Goal: Information Seeking & Learning: Find specific fact

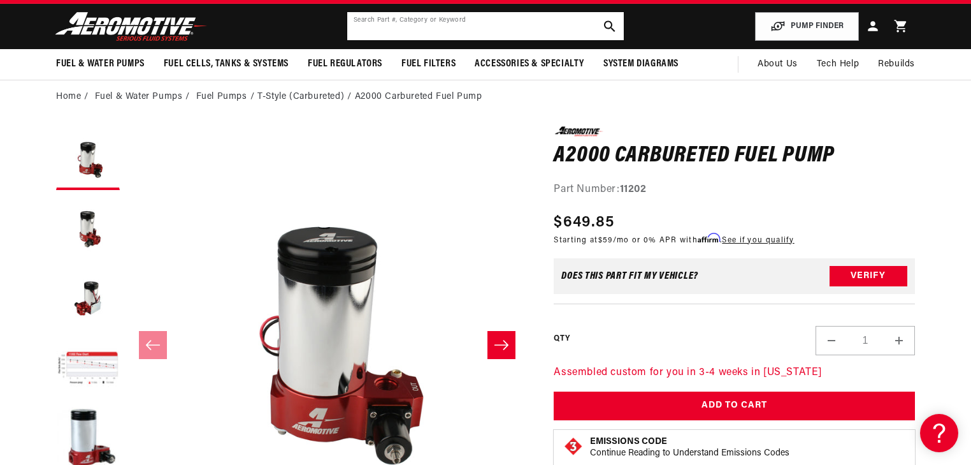
click at [390, 29] on input "text" at bounding box center [485, 26] width 277 height 28
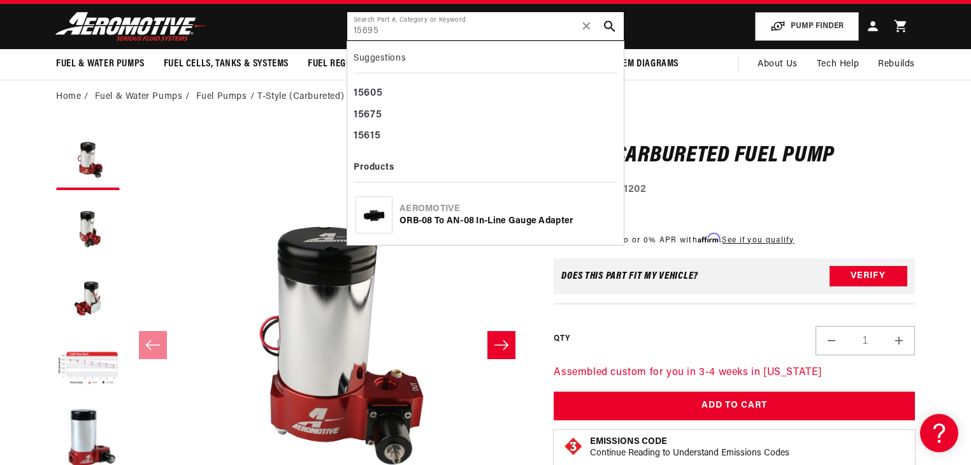
type input "15695"
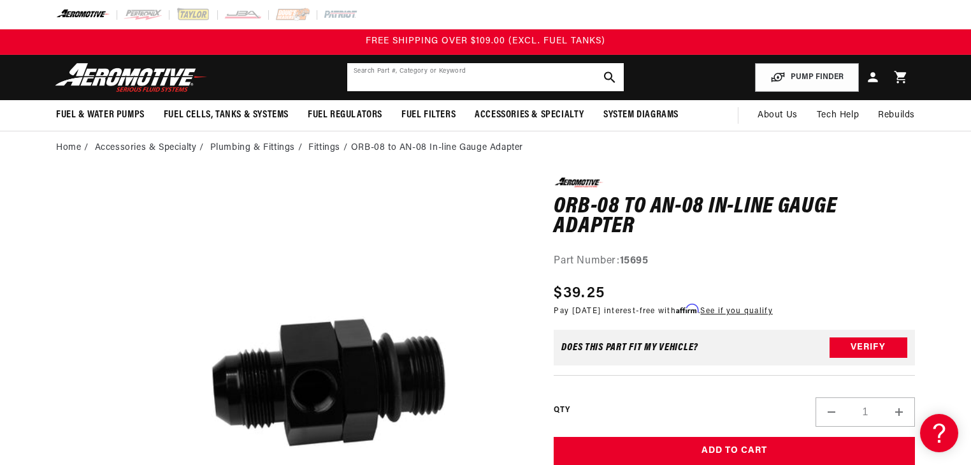
click at [479, 85] on input "text" at bounding box center [485, 77] width 277 height 28
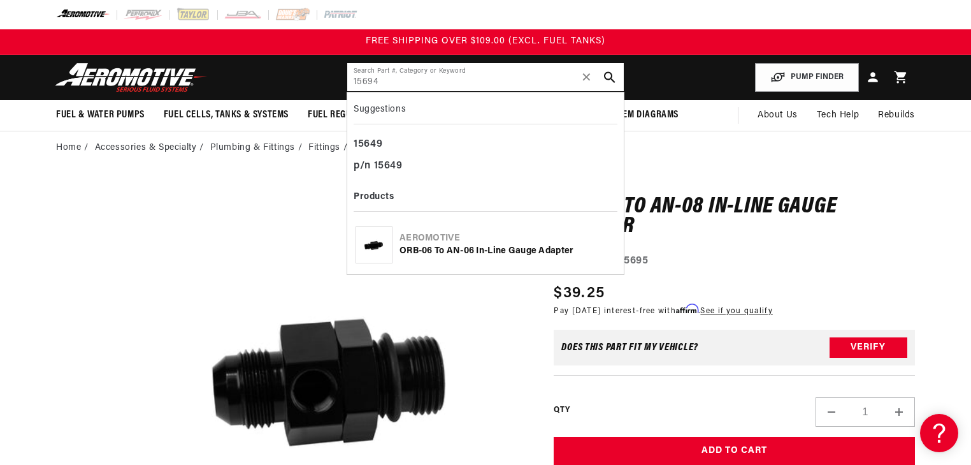
type input "15694"
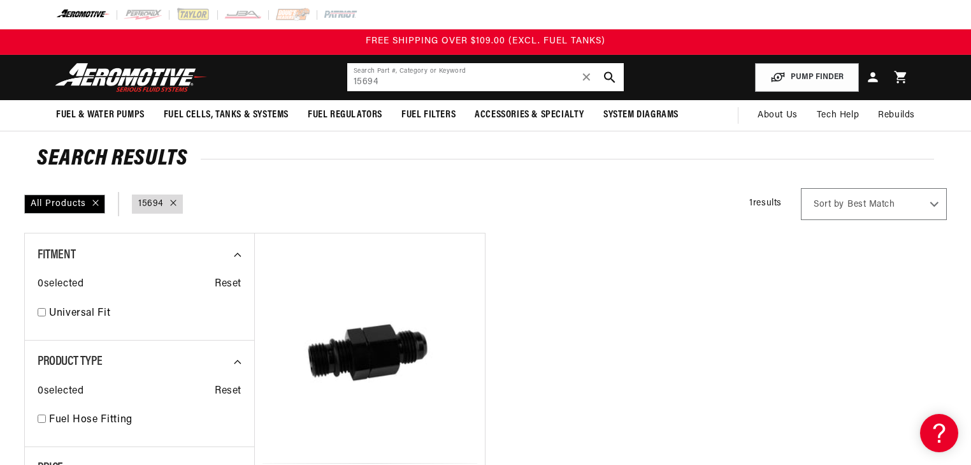
click at [402, 85] on input "15694" at bounding box center [485, 77] width 277 height 28
click at [455, 79] on input "15697" at bounding box center [485, 77] width 277 height 28
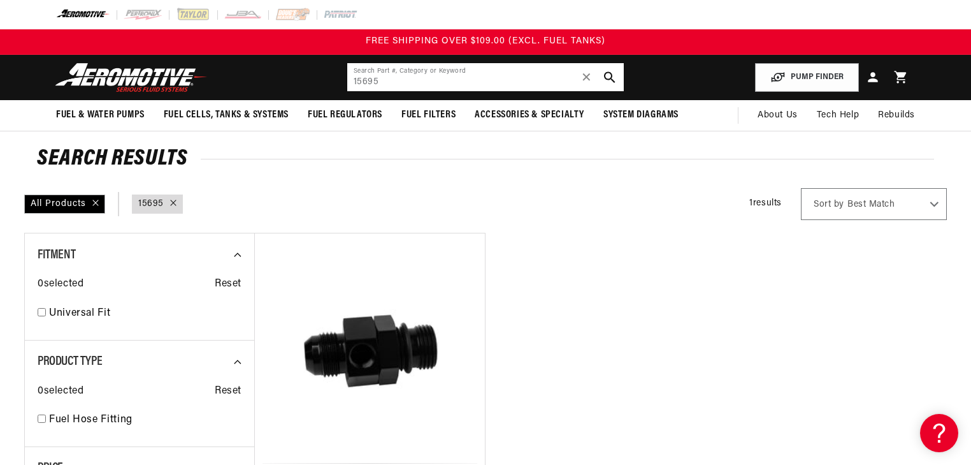
click at [402, 78] on input "15695" at bounding box center [485, 77] width 277 height 28
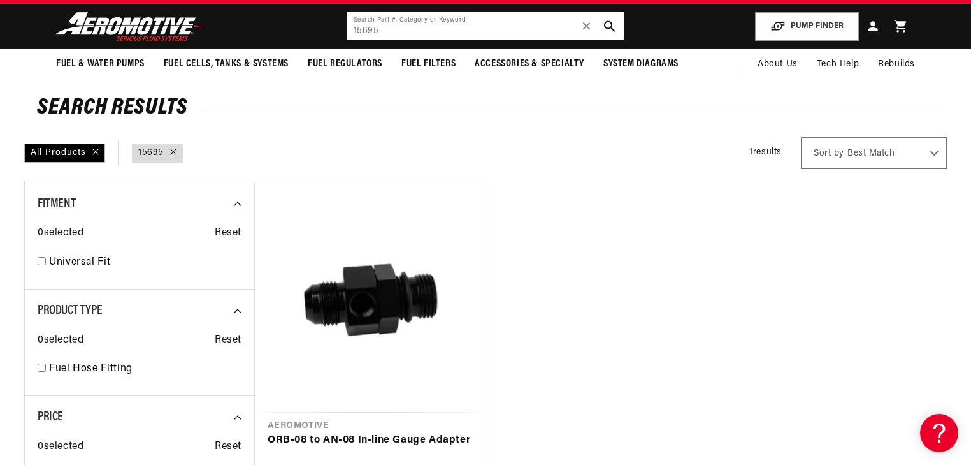
click at [412, 28] on input "15695" at bounding box center [485, 26] width 277 height 28
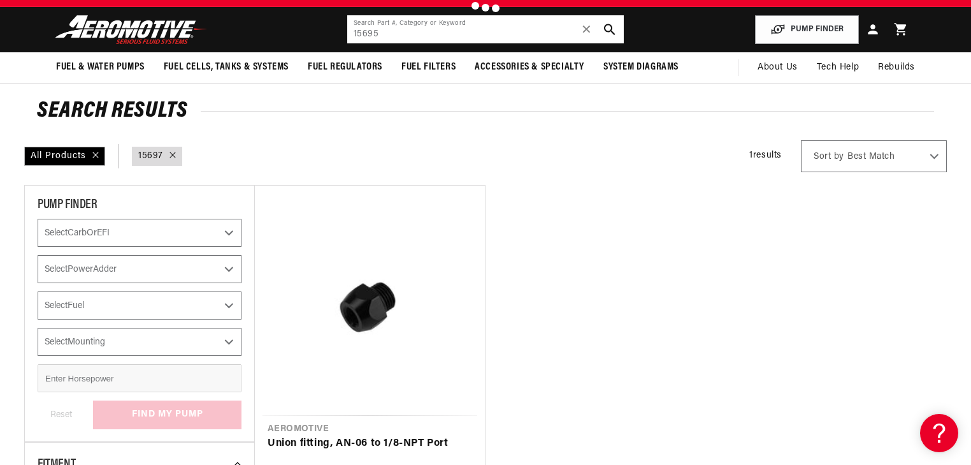
scroll to position [51, 0]
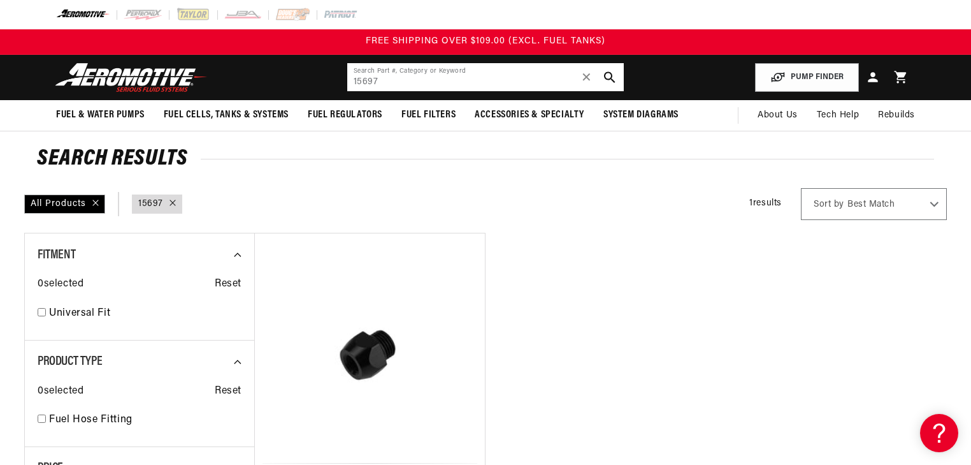
type input "15694"
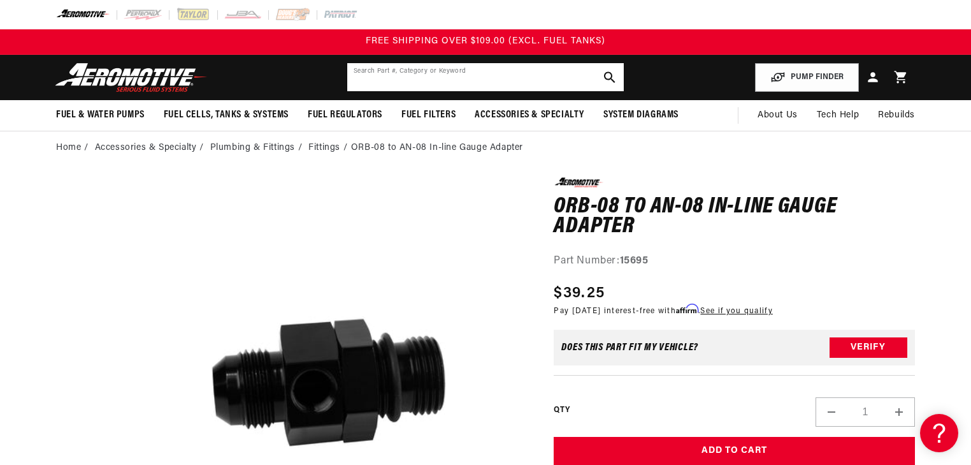
click at [428, 76] on input "text" at bounding box center [485, 77] width 277 height 28
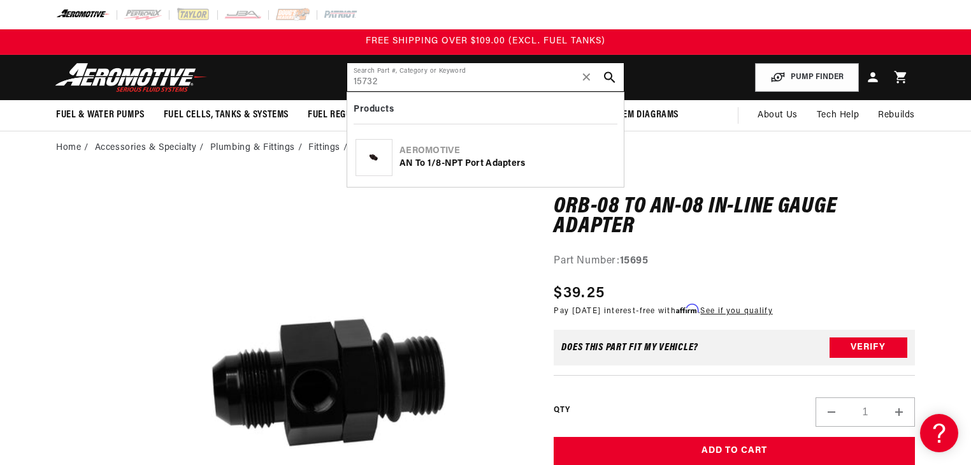
type input "15732"
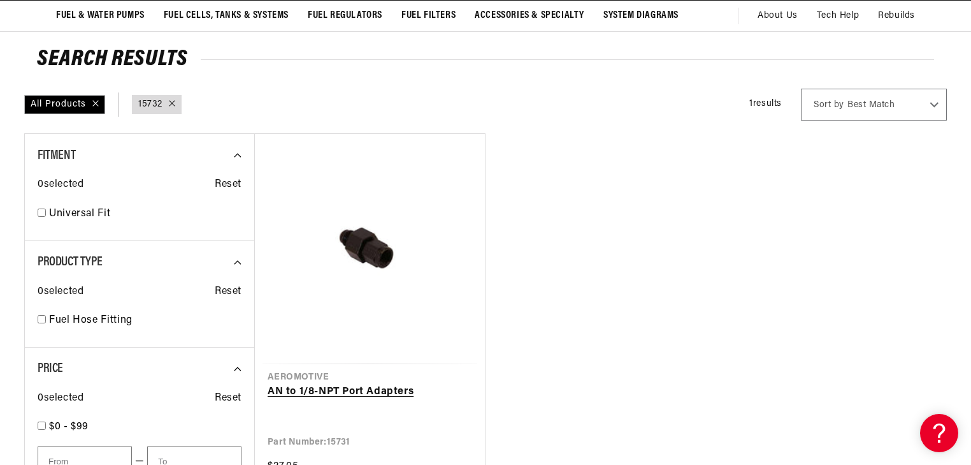
scroll to position [102, 0]
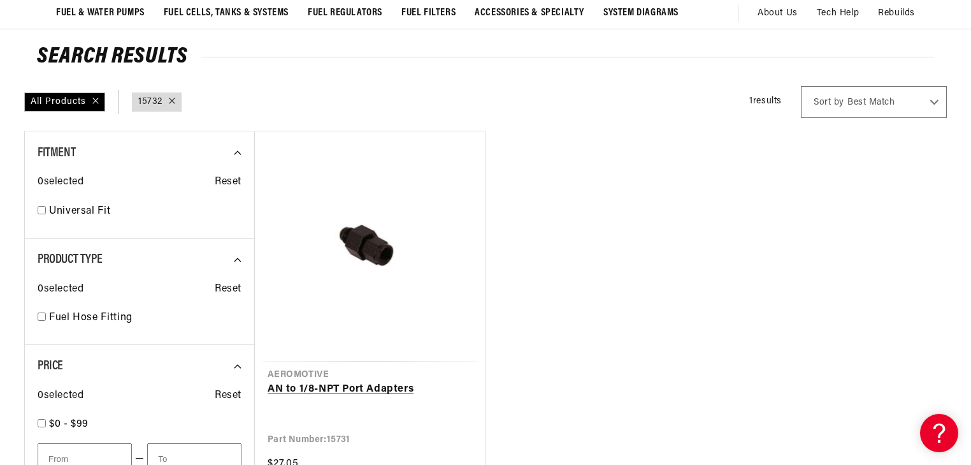
click at [398, 381] on link "AN to 1/8-NPT Port Adapters" at bounding box center [370, 389] width 205 height 17
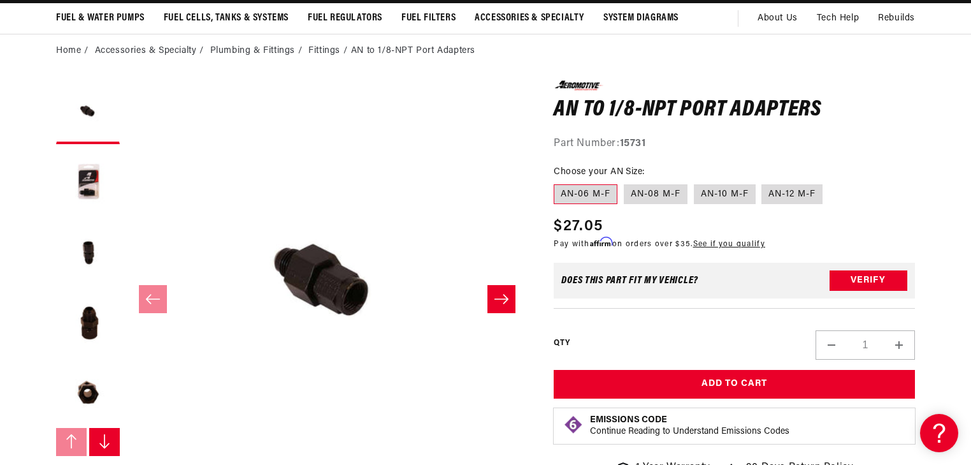
scroll to position [102, 0]
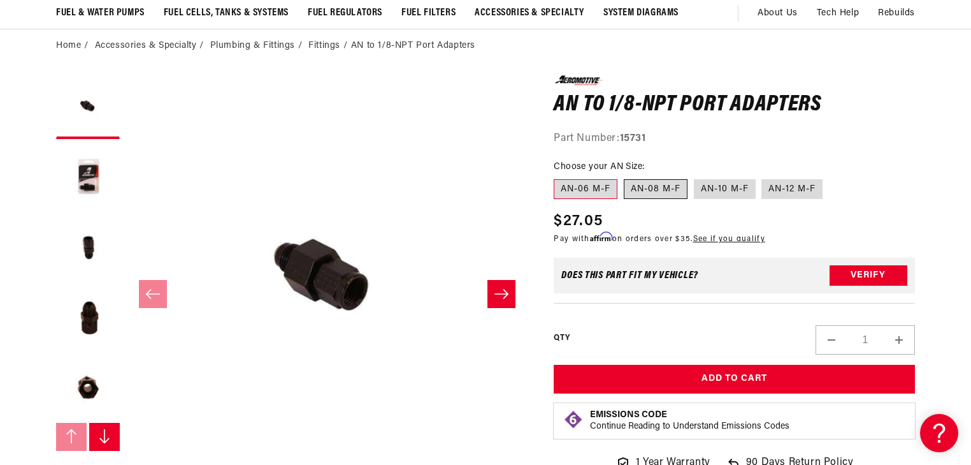
click at [660, 190] on label "AN-08 M-F" at bounding box center [656, 189] width 64 height 20
click at [625, 177] on input "AN-08 M-F" at bounding box center [624, 177] width 1 height 1
radio input "true"
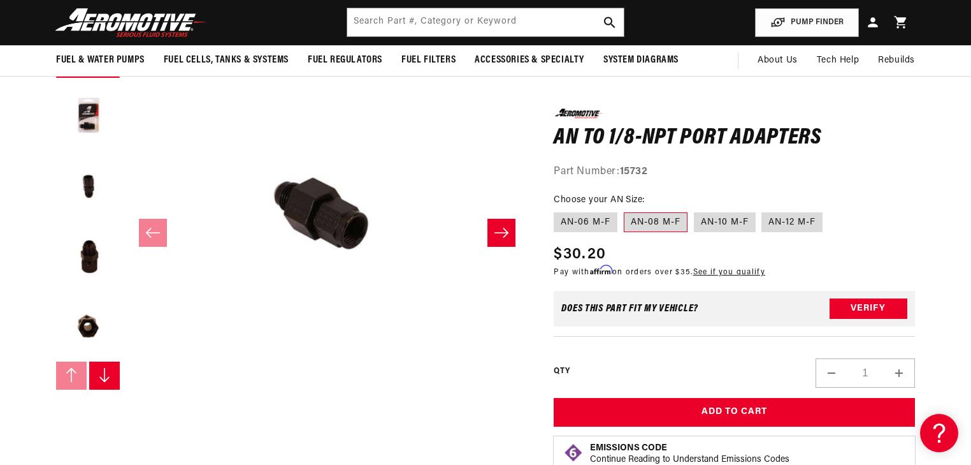
scroll to position [153, 0]
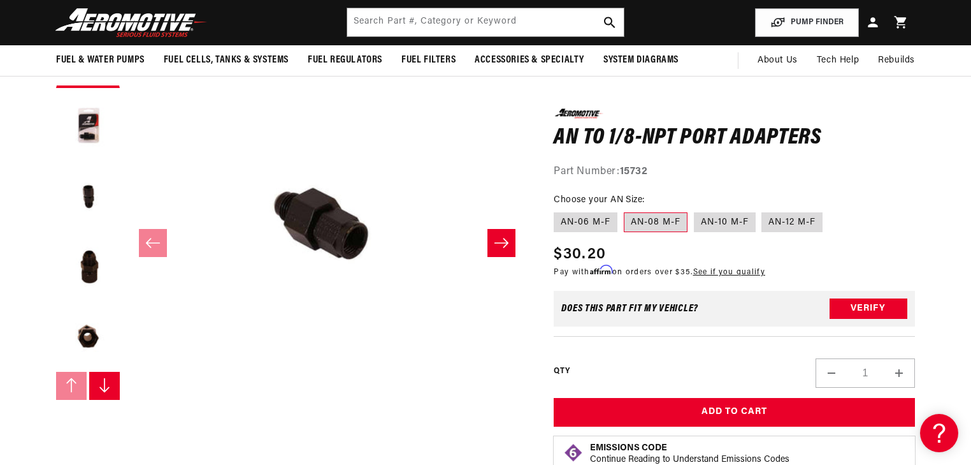
click at [589, 207] on fieldset "Choose your AN Size: AN-06 M-F AN-08 M-F AN-10 M-F AN-12 M-F" at bounding box center [734, 213] width 361 height 41
click at [586, 226] on label "AN-06 M-F" at bounding box center [586, 222] width 64 height 20
click at [558, 210] on input "AN-06 M-F" at bounding box center [557, 209] width 1 height 1
radio input "true"
click at [648, 224] on label "AN-08 M-F" at bounding box center [656, 222] width 64 height 20
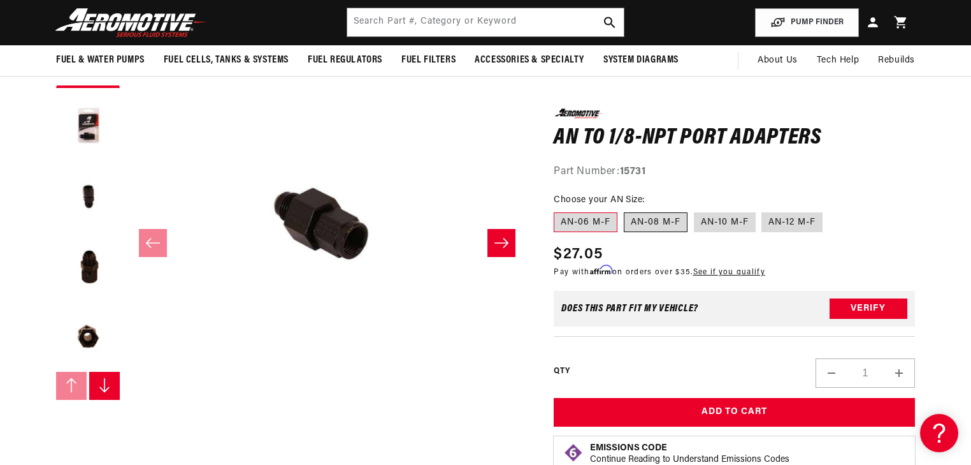
click at [625, 210] on input "AN-08 M-F" at bounding box center [624, 209] width 1 height 1
radio input "true"
click at [711, 221] on label "AN-10 M-F" at bounding box center [725, 222] width 62 height 20
click at [695, 210] on input "AN-10 M-F" at bounding box center [694, 209] width 1 height 1
radio input "true"
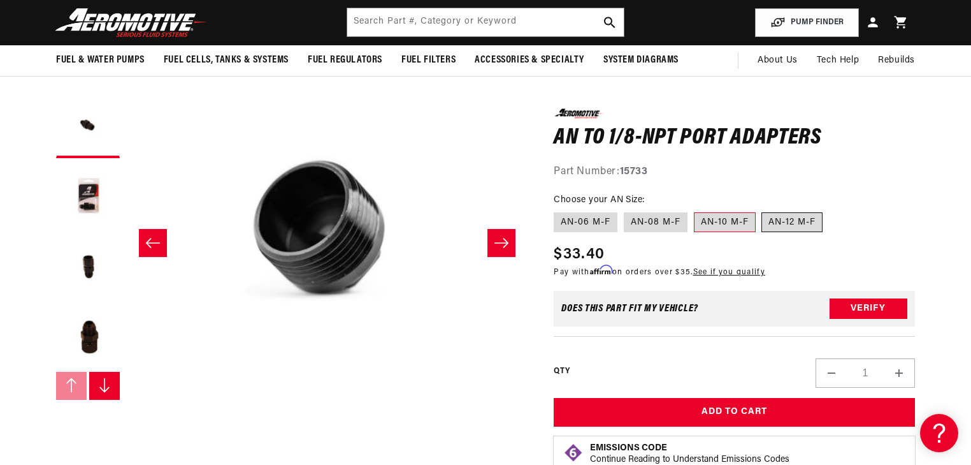
click at [808, 217] on label "AN-12 M-F" at bounding box center [792, 222] width 61 height 20
click at [763, 210] on input "AN-12 M-F" at bounding box center [762, 209] width 1 height 1
radio input "true"
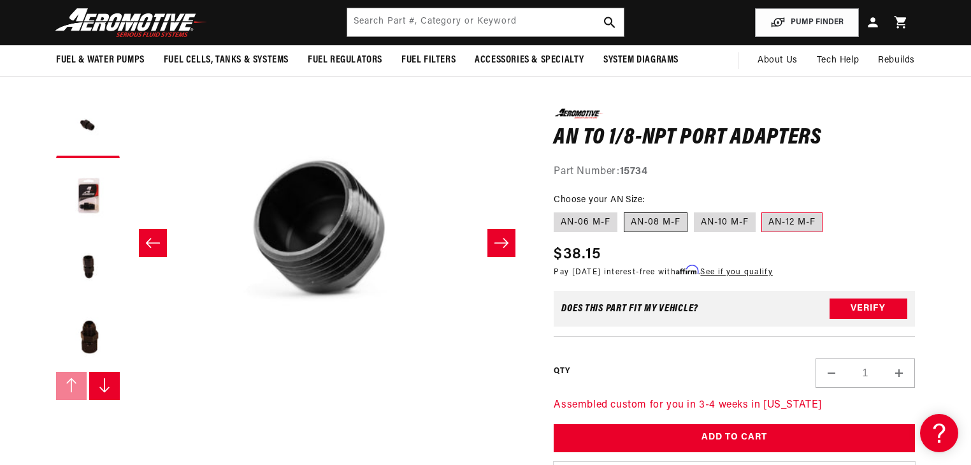
click at [658, 218] on label "AN-08 M-F" at bounding box center [656, 222] width 64 height 20
click at [625, 210] on input "AN-08 M-F" at bounding box center [624, 209] width 1 height 1
radio input "true"
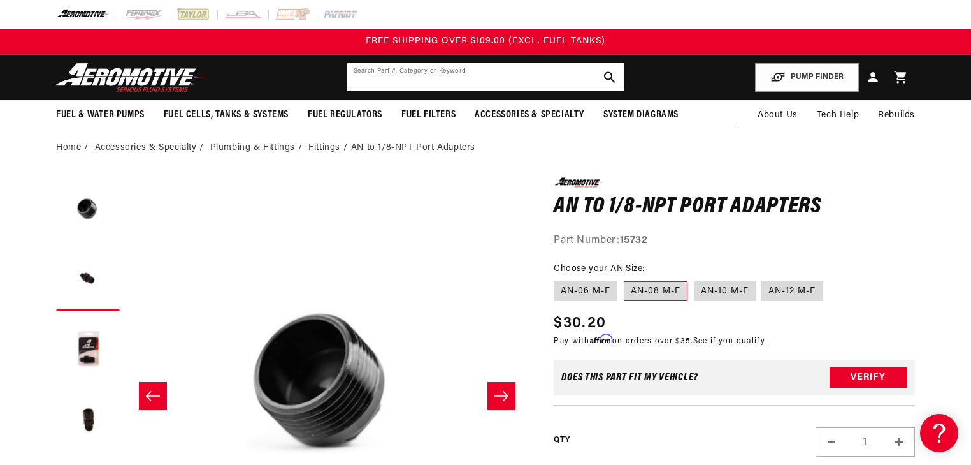
click at [441, 80] on input "text" at bounding box center [485, 77] width 277 height 28
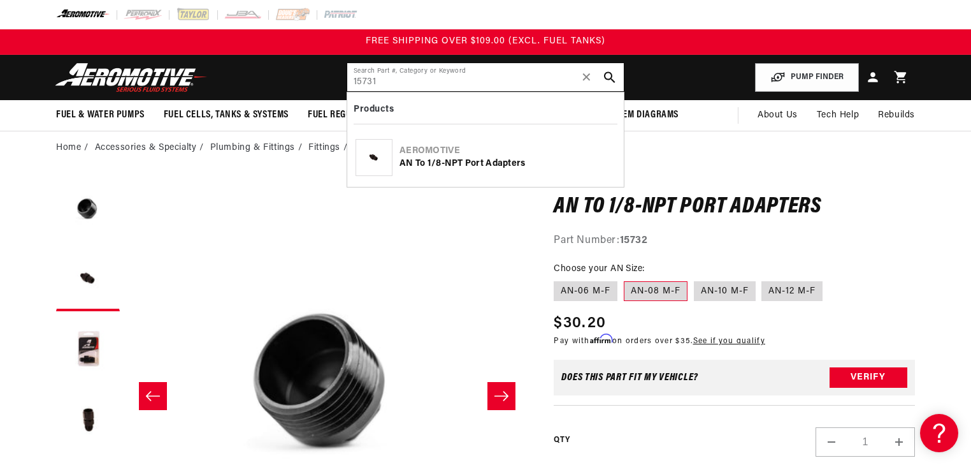
type input "15731"
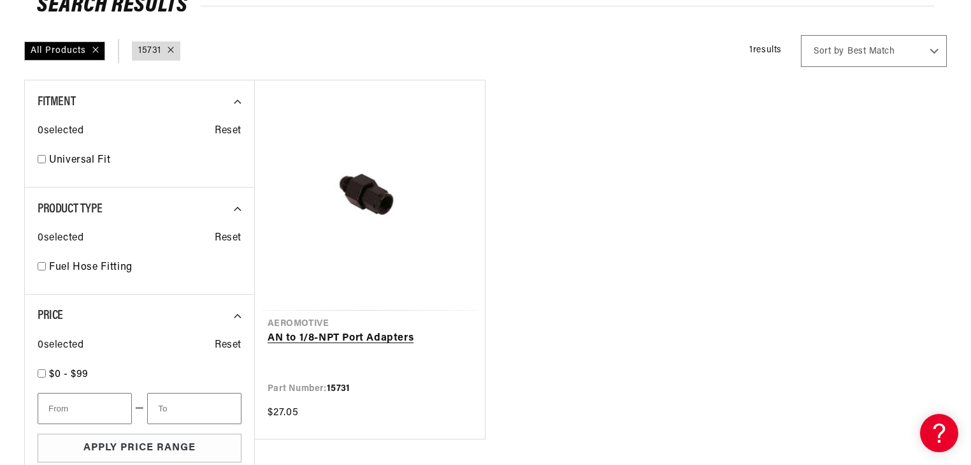
click at [395, 330] on link "AN to 1/8-NPT Port Adapters" at bounding box center [370, 338] width 205 height 17
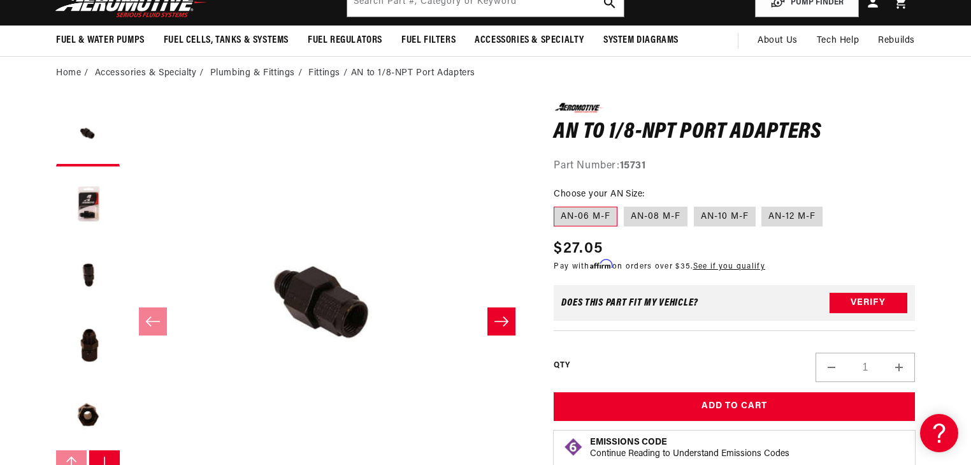
scroll to position [102, 0]
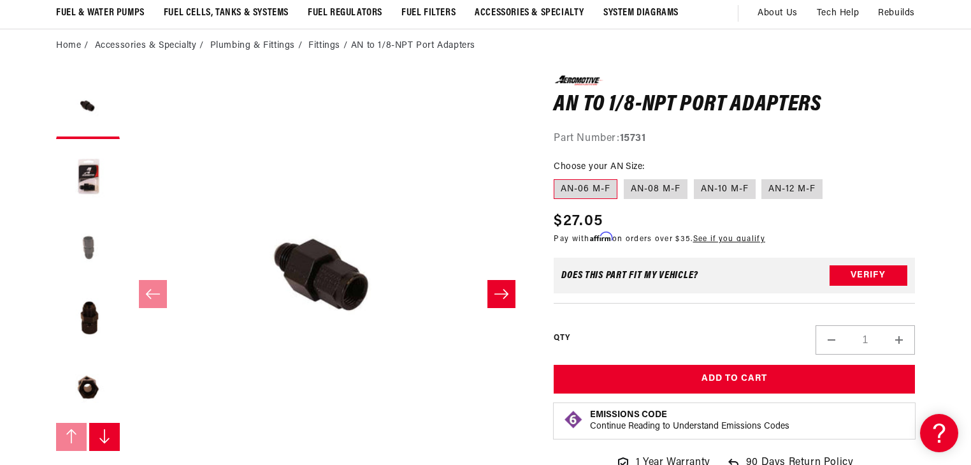
click at [77, 256] on button "Load image 3 in gallery view" at bounding box center [88, 247] width 64 height 64
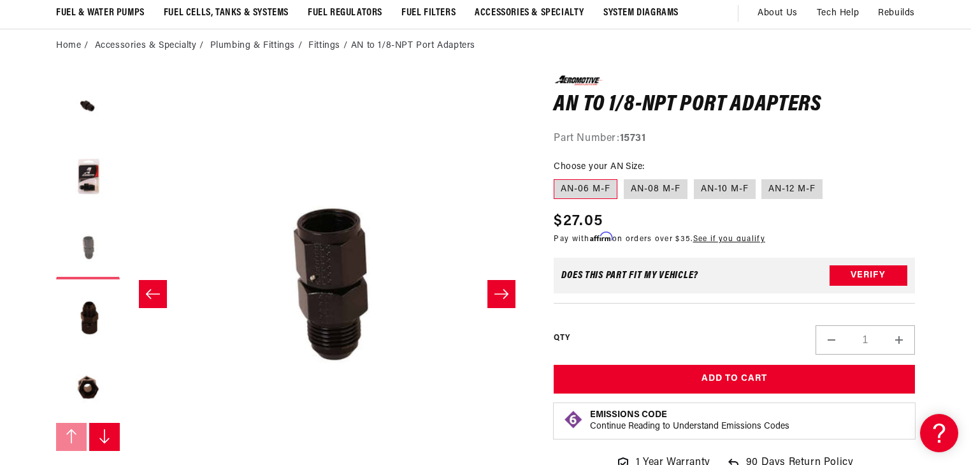
scroll to position [0, 805]
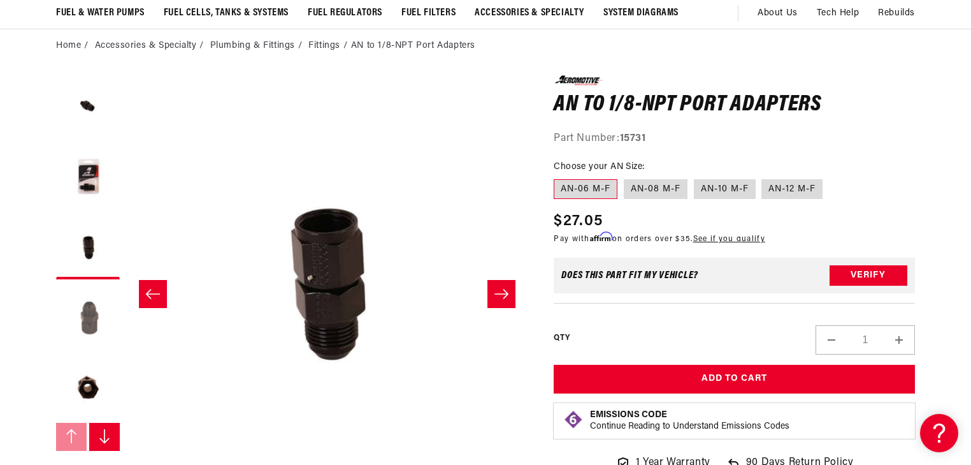
click at [94, 313] on button "Load image 4 in gallery view" at bounding box center [88, 318] width 64 height 64
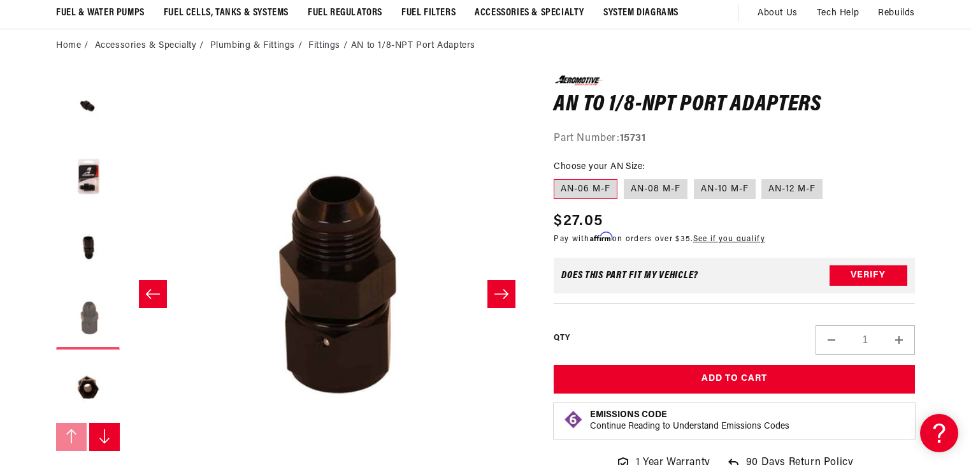
scroll to position [0, 1207]
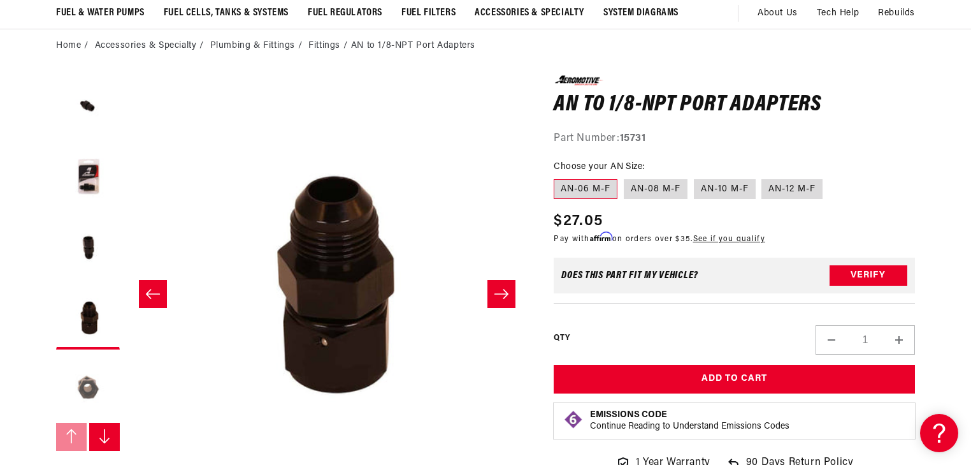
click at [96, 380] on button "Load image 5 in gallery view" at bounding box center [88, 388] width 64 height 64
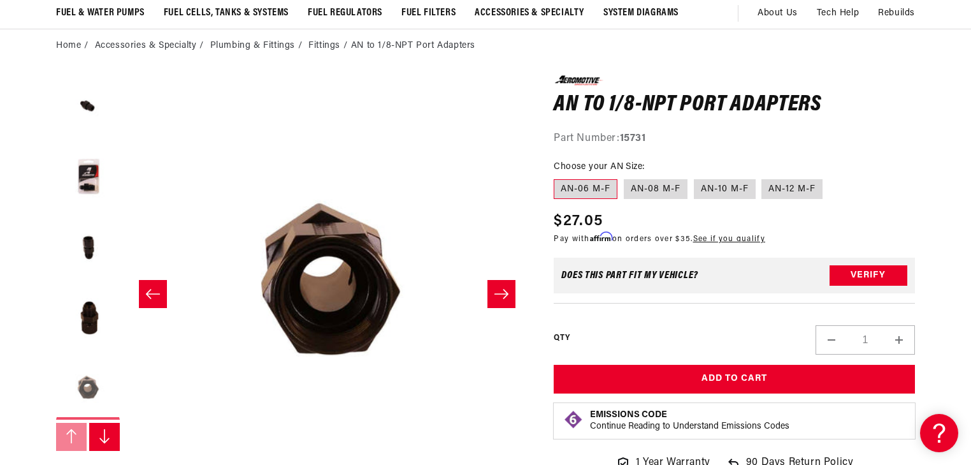
scroll to position [0, 1609]
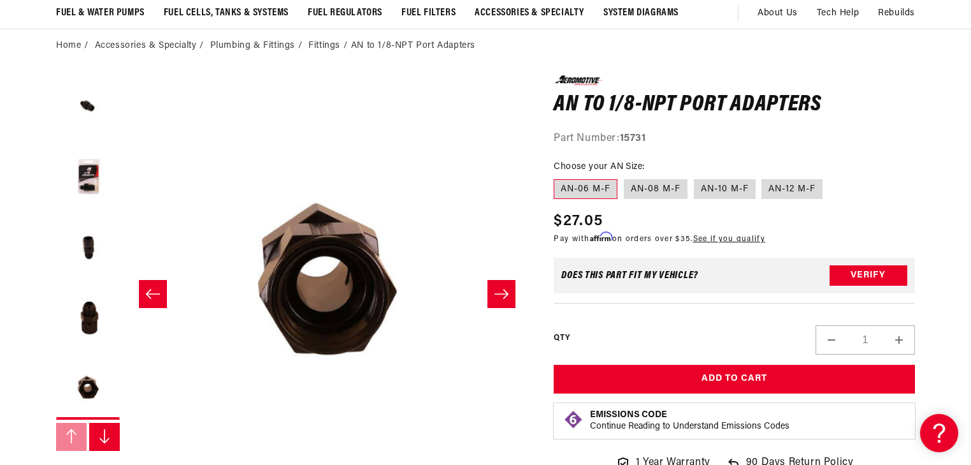
click at [107, 435] on icon "Slide right" at bounding box center [104, 435] width 13 height 15
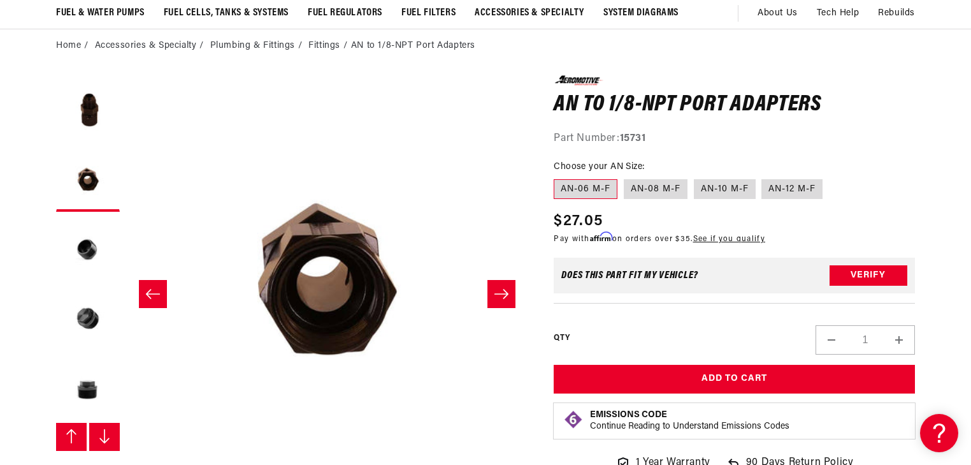
scroll to position [210, 0]
click at [92, 250] on button "Load image 6 in gallery view" at bounding box center [88, 248] width 64 height 64
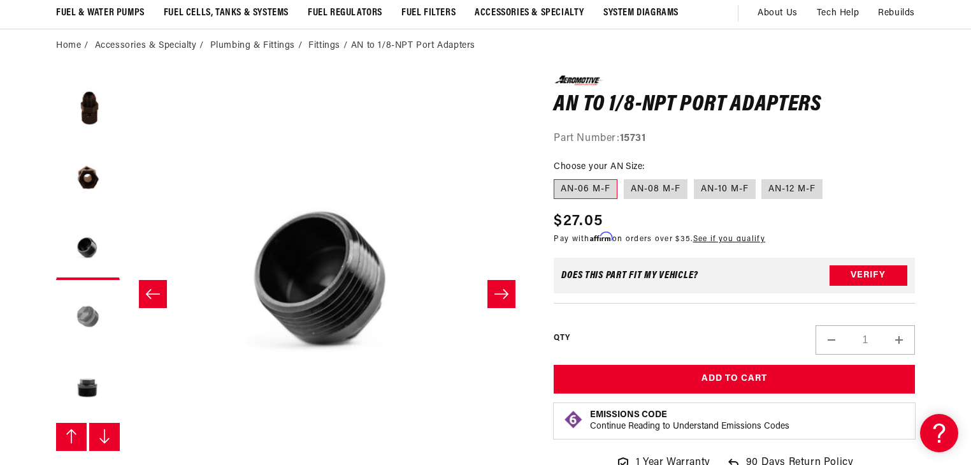
click at [94, 314] on button "Load image 7 in gallery view" at bounding box center [88, 318] width 64 height 64
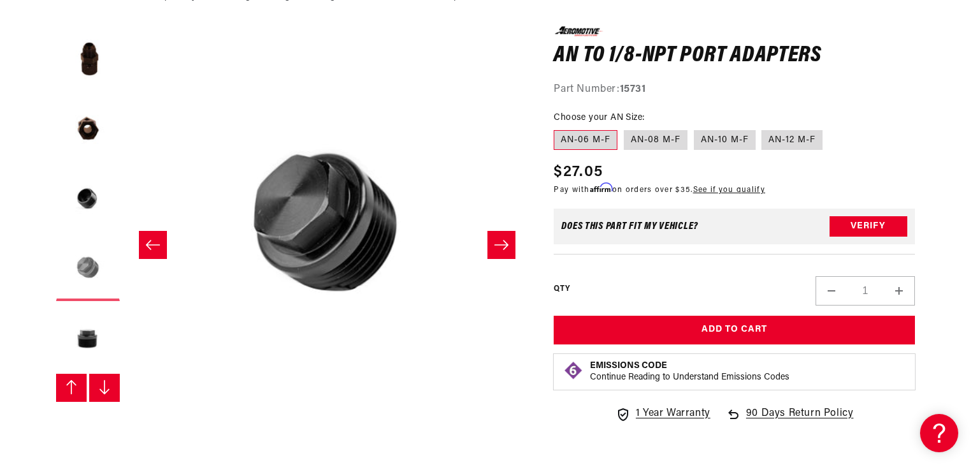
scroll to position [153, 0]
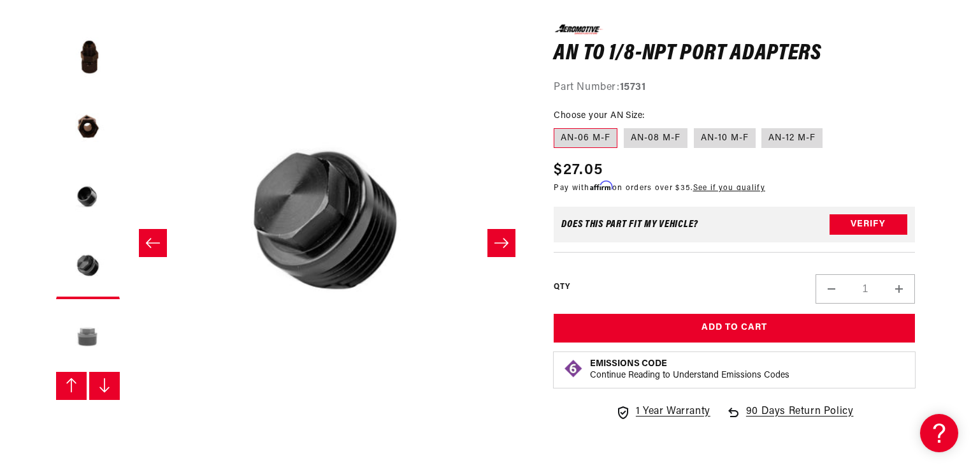
click at [85, 335] on button "Load image 8 in gallery view" at bounding box center [88, 337] width 64 height 64
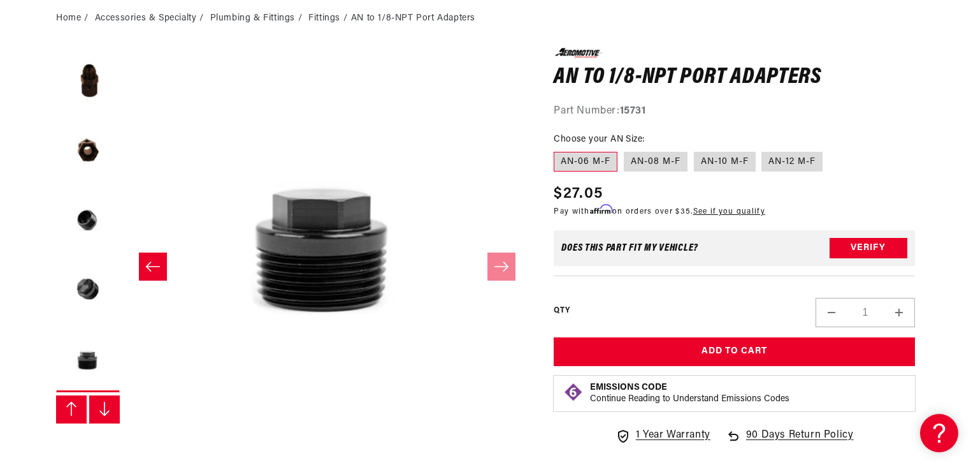
scroll to position [102, 0]
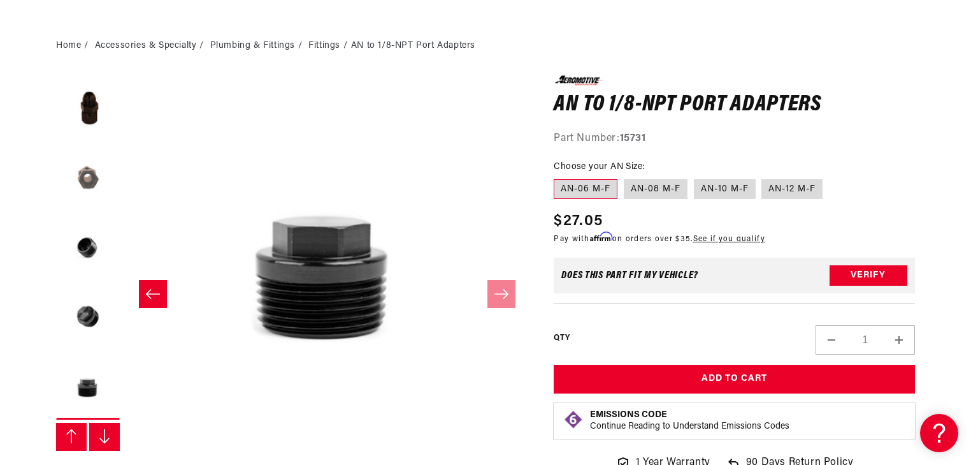
click at [101, 177] on button "Load image 5 in gallery view" at bounding box center [88, 178] width 64 height 64
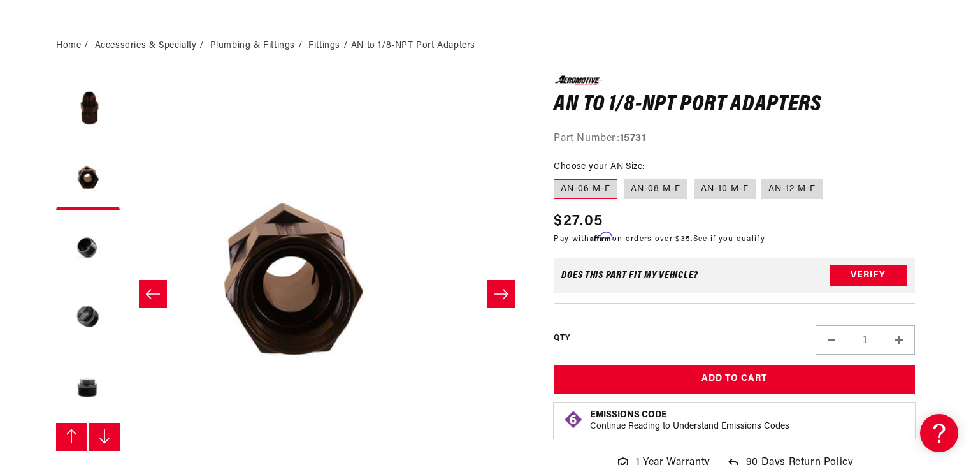
scroll to position [0, 1609]
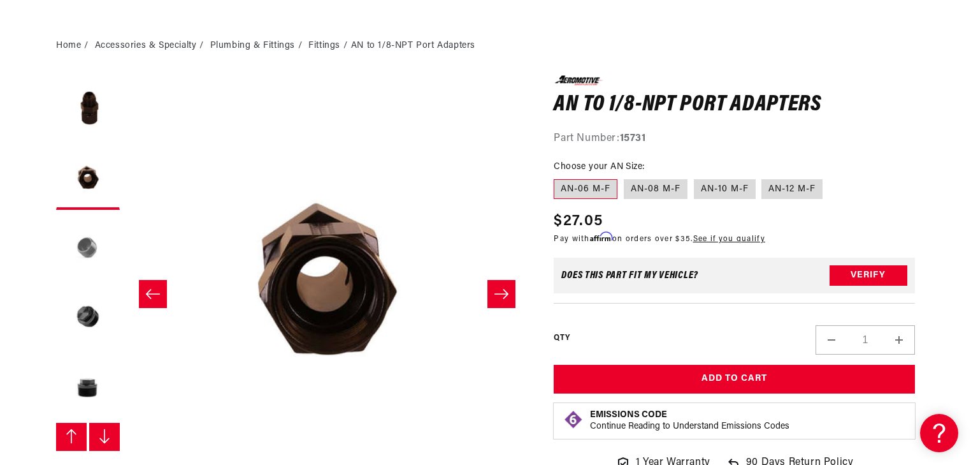
click at [85, 257] on button "Load image 6 in gallery view" at bounding box center [88, 248] width 64 height 64
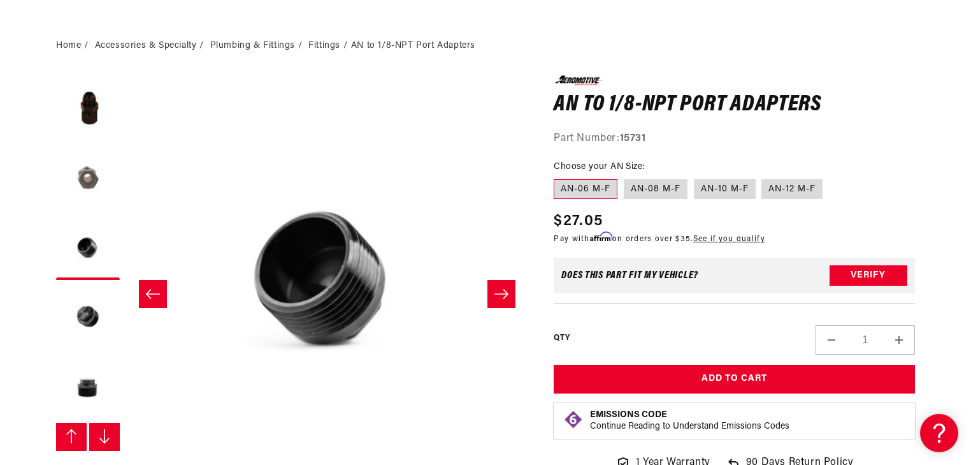
click at [93, 188] on button "Load image 5 in gallery view" at bounding box center [88, 178] width 64 height 64
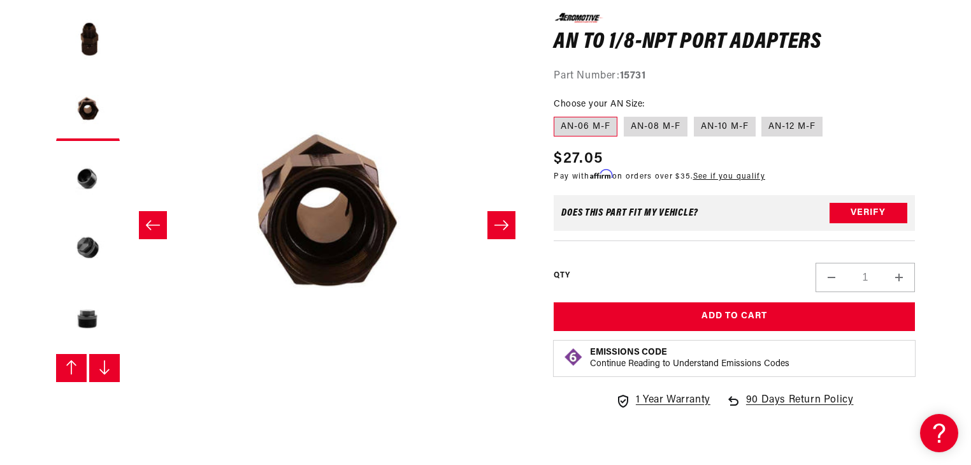
scroll to position [0, 0]
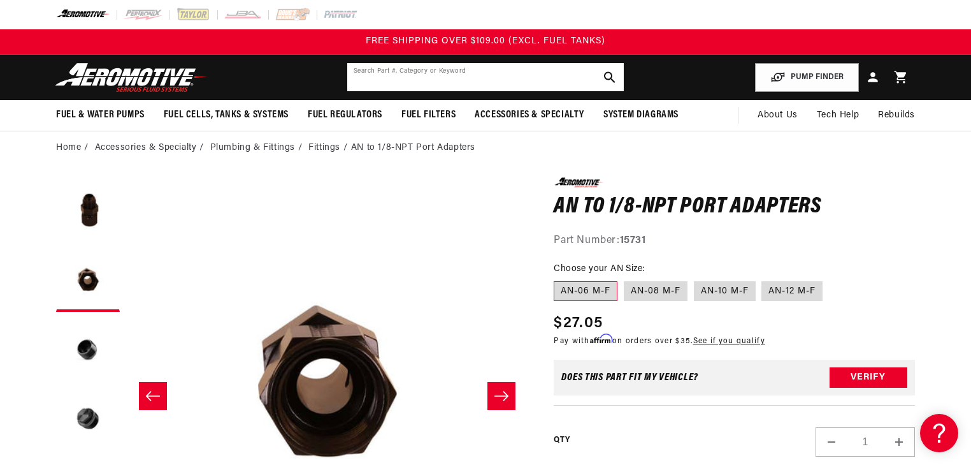
click at [458, 82] on input "text" at bounding box center [485, 77] width 277 height 28
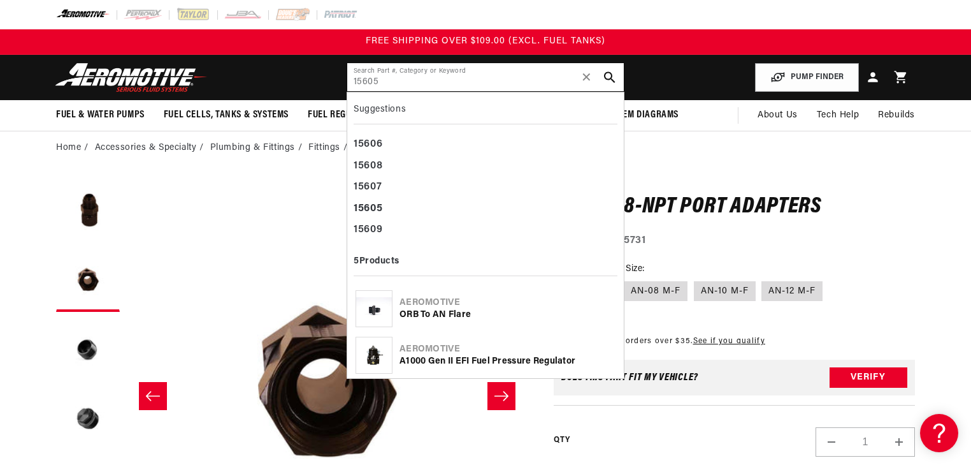
type input "15605"
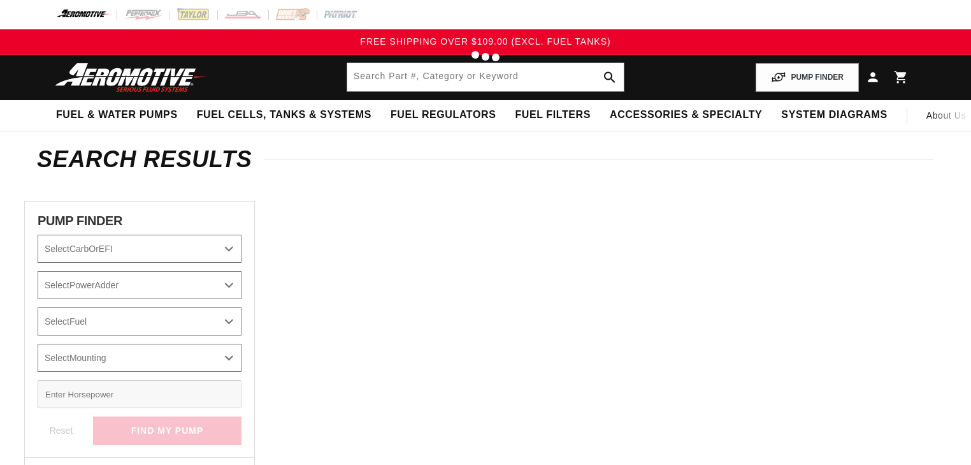
type input "15605"
